Goal: Transaction & Acquisition: Register for event/course

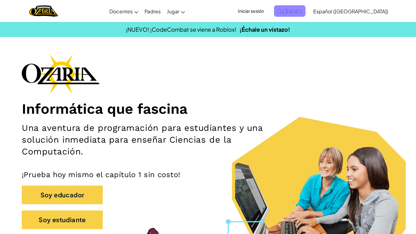
click at [300, 14] on span "Registrarse" at bounding box center [289, 11] width 31 height 12
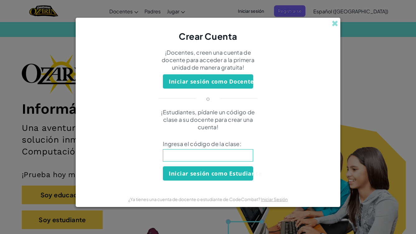
click at [189, 156] on input at bounding box center [208, 155] width 90 height 12
type input "MilkStepSit"
click at [216, 179] on button "Iniciar sesión como Estudiante" at bounding box center [208, 174] width 90 height 14
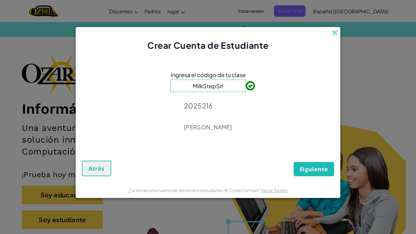
click at [308, 165] on button "Siguiente" at bounding box center [314, 169] width 40 height 14
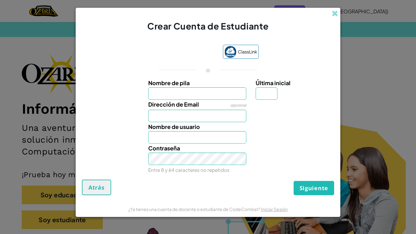
click at [235, 94] on input "Nombre de pila" at bounding box center [197, 93] width 98 height 12
click at [211, 85] on label "Nombre de pila" at bounding box center [197, 82] width 98 height 9
click at [211, 87] on input "Nombre de pila" at bounding box center [197, 93] width 98 height 12
click at [185, 208] on span "¿Ya tienes una cuenta de docente o estudiante de CodeCombat?" at bounding box center [194, 210] width 133 height 6
click at [269, 211] on link "Iniciar Sesión" at bounding box center [274, 210] width 27 height 6
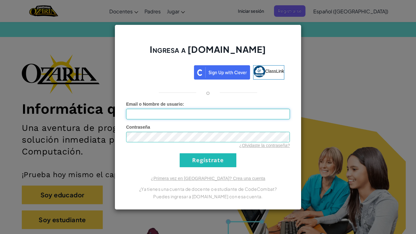
type input "[PERSON_NAME]"
click at [224, 168] on div "Ingresa a [DOMAIN_NAME] ClassLink o Error desconocido. Email o Nombre de usuari…" at bounding box center [208, 118] width 187 height 186
click at [211, 161] on input "Regístrate" at bounding box center [208, 161] width 57 height 14
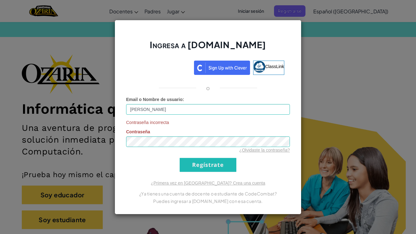
click at [218, 169] on input "Regístrate" at bounding box center [208, 165] width 57 height 14
click at [205, 164] on input "Regístrate" at bounding box center [208, 165] width 57 height 14
click at [207, 168] on input "Regístrate" at bounding box center [208, 165] width 57 height 14
click at [200, 163] on input "Regístrate" at bounding box center [208, 165] width 57 height 14
click at [351, 44] on div "Ingresa a [DOMAIN_NAME] ClassLink o Email o Nombre de usuario : [PERSON_NAME] C…" at bounding box center [208, 117] width 416 height 234
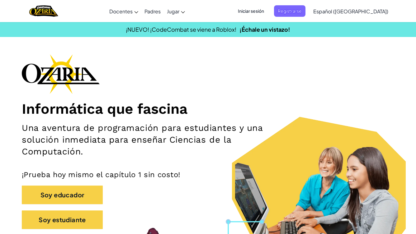
click at [264, 8] on span "Iniciar sesión" at bounding box center [251, 11] width 34 height 12
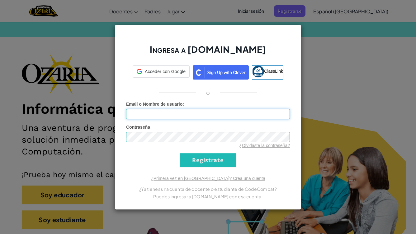
type input "[PERSON_NAME]"
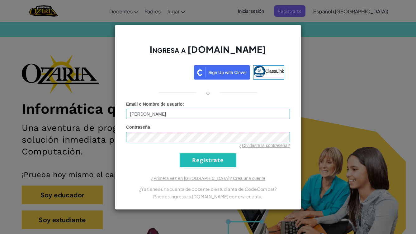
drag, startPoint x: 156, startPoint y: 130, endPoint x: 151, endPoint y: 131, distance: 5.1
click at [151, 131] on div "Contraseña ¿Olvidaste la contraseña?" at bounding box center [208, 136] width 164 height 25
click at [194, 160] on input "Regístrate" at bounding box center [208, 161] width 57 height 14
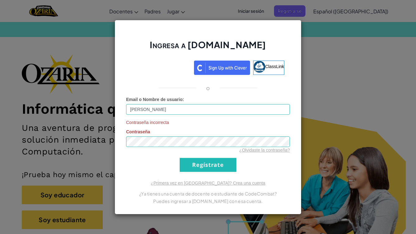
click at [328, 76] on div "Ingresa a [DOMAIN_NAME] ClassLink o Email o Nombre de usuario : [PERSON_NAME] C…" at bounding box center [208, 117] width 416 height 234
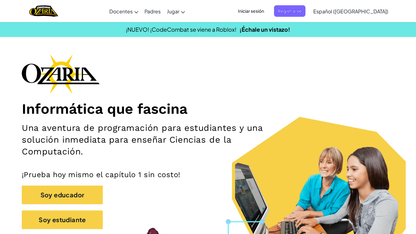
click at [265, 7] on span "Iniciar sesión" at bounding box center [251, 11] width 34 height 12
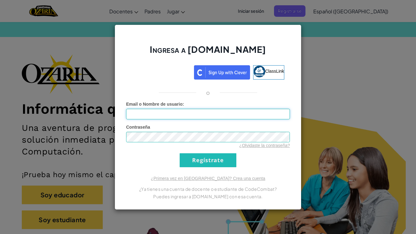
type input "[PERSON_NAME]"
click at [201, 162] on input "Regístrate" at bounding box center [208, 161] width 57 height 14
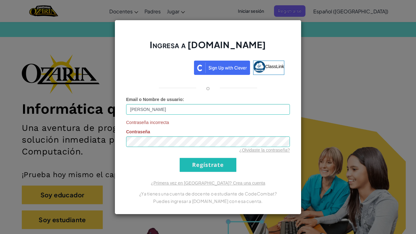
click at [300, 45] on div "Ingresa a [DOMAIN_NAME] ClassLink o Email o Nombre de usuario : [PERSON_NAME] C…" at bounding box center [208, 117] width 187 height 195
click at [335, 38] on div "Ingresa a [DOMAIN_NAME] ClassLink o Email o Nombre de usuario : [PERSON_NAME] C…" at bounding box center [208, 117] width 416 height 234
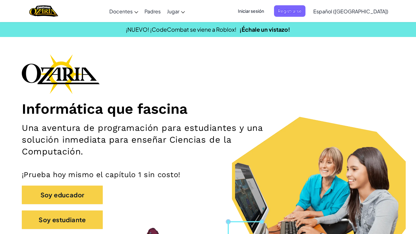
click at [263, 6] on span "Iniciar sesión" at bounding box center [251, 11] width 34 height 12
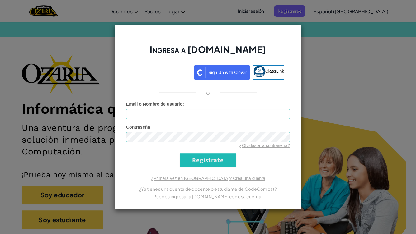
click at [343, 110] on div "Ingresa a [DOMAIN_NAME] ClassLink o Error desconocido. Email o Nombre de usuari…" at bounding box center [208, 117] width 416 height 234
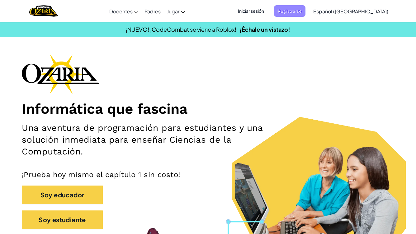
click at [303, 7] on span "Registrarse" at bounding box center [289, 11] width 31 height 12
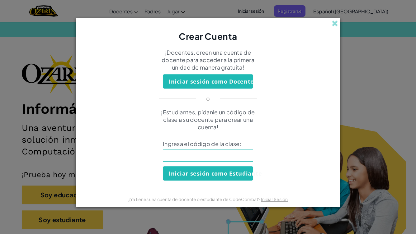
click at [188, 161] on input at bounding box center [208, 155] width 90 height 12
click at [183, 156] on input "Milk" at bounding box center [208, 155] width 90 height 12
type input "MilkStepSit"
click at [210, 178] on button "Iniciar sesión como Estudiante" at bounding box center [208, 174] width 90 height 14
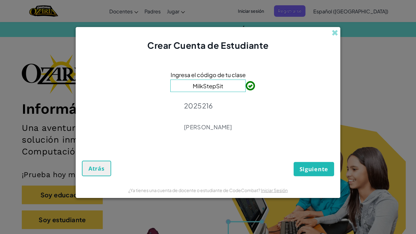
click at [307, 168] on span "Siguiente" at bounding box center [314, 169] width 29 height 7
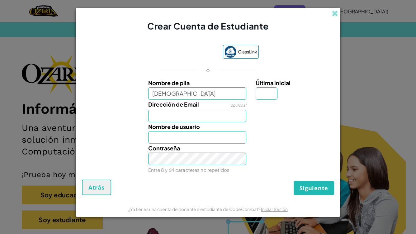
type input "[DEMOGRAPHIC_DATA]"
type input "Jeshua"
click at [264, 93] on input "Última inicial" at bounding box center [267, 93] width 22 height 12
type input "a"
type input "[PERSON_NAME]"
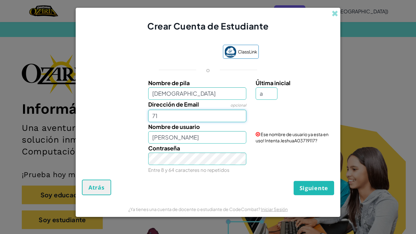
type input "7"
type input "al0"
type input "[EMAIL_ADDRESS][DOMAIN_NAME]"
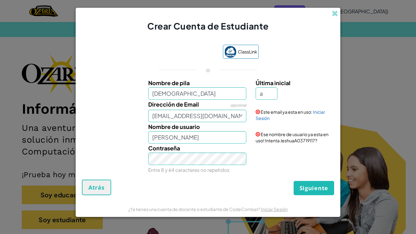
click at [307, 185] on span "Siguiente" at bounding box center [314, 188] width 29 height 7
click at [304, 185] on button "Crear Cuenta" at bounding box center [308, 188] width 52 height 14
click at [304, 185] on div "Crear Cuenta Atrás" at bounding box center [208, 188] width 252 height 16
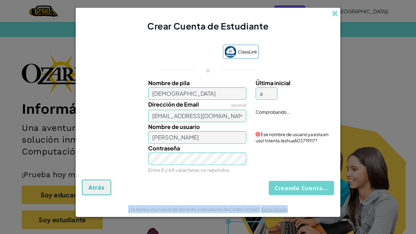
click at [304, 185] on button "Creando Cuenta..." at bounding box center [301, 188] width 65 height 14
click at [304, 185] on div "Creando Cuenta... Atrás" at bounding box center [208, 188] width 252 height 16
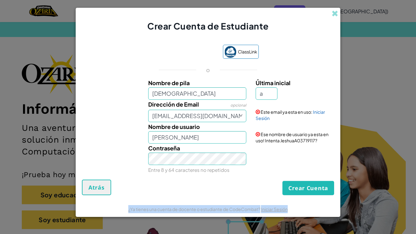
click at [305, 187] on button "Crear Cuenta" at bounding box center [308, 188] width 52 height 14
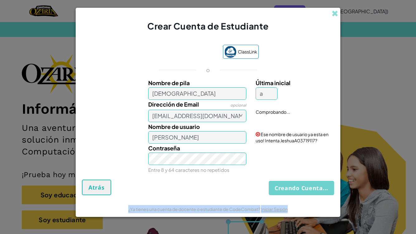
click at [305, 187] on button "Creando Cuenta..." at bounding box center [301, 188] width 65 height 14
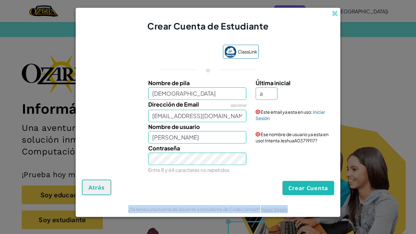
click at [305, 187] on button "Crear Cuenta" at bounding box center [308, 188] width 52 height 14
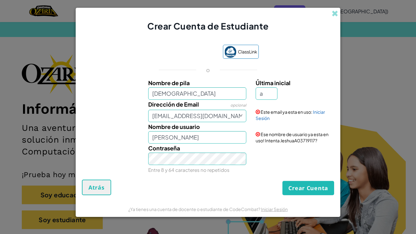
click at [334, 19] on div "Crear Cuenta de Estudiante" at bounding box center [208, 20] width 265 height 25
click at [334, 15] on span at bounding box center [335, 13] width 7 height 7
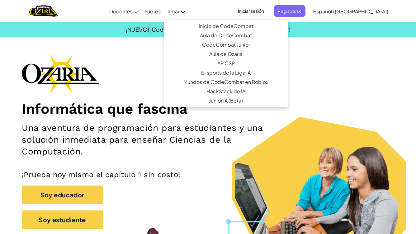
click at [179, 13] on span "Jugar" at bounding box center [173, 11] width 12 height 7
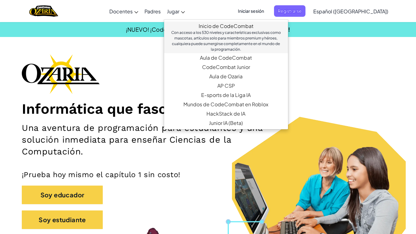
click at [224, 29] on link "Inicio de CodeCombat Con acceso a los 530 niveles y características exclusivas …" at bounding box center [226, 37] width 124 height 32
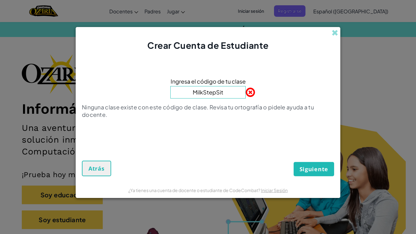
type input "MilkStepSit"
click at [316, 164] on button "Siguiente" at bounding box center [314, 169] width 40 height 14
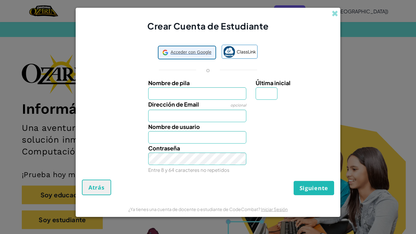
click at [185, 50] on span "Acceder con Google" at bounding box center [191, 52] width 41 height 9
click at [113, 49] on div "Acceder con Google Acceder con Google. Se abre en una pestaña nueva ClassLink o…" at bounding box center [208, 109] width 252 height 141
click at [95, 193] on button "Atrás" at bounding box center [96, 188] width 29 height 16
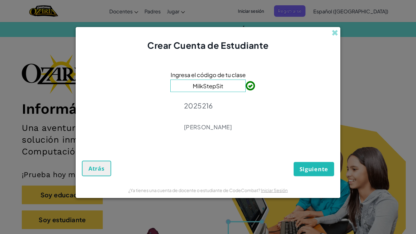
click at [70, 76] on div "Crear Cuenta de Estudiante Ingresa el código de tu clase MilkStepSit 2025216 [P…" at bounding box center [208, 117] width 416 height 234
click at [333, 35] on span at bounding box center [335, 33] width 7 height 7
